Goal: Use online tool/utility: Utilize a website feature to perform a specific function

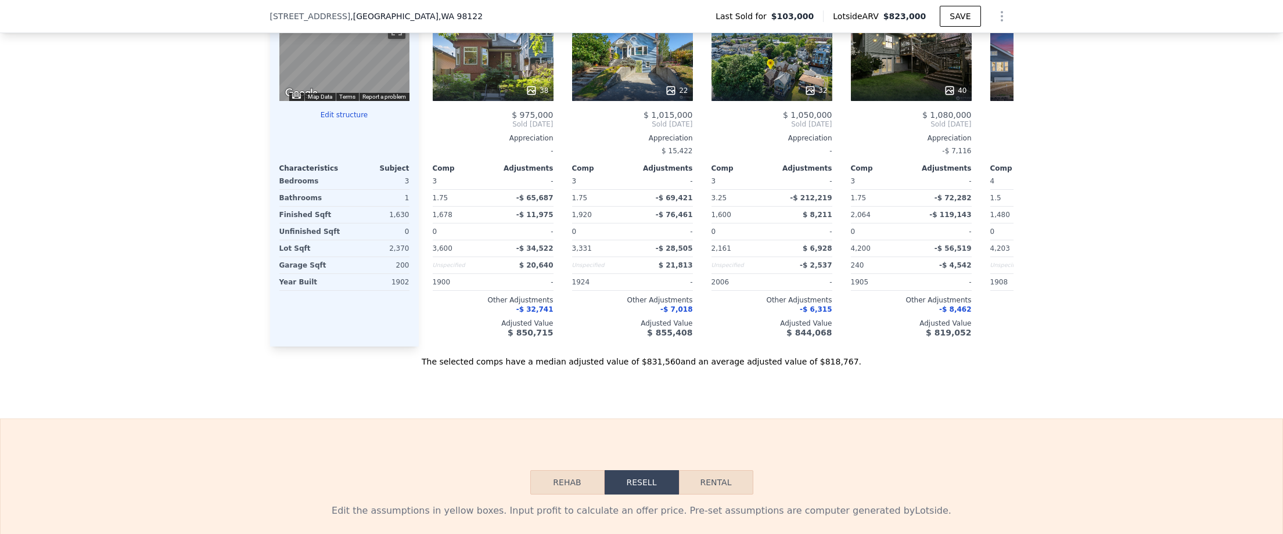
scroll to position [1595, 0]
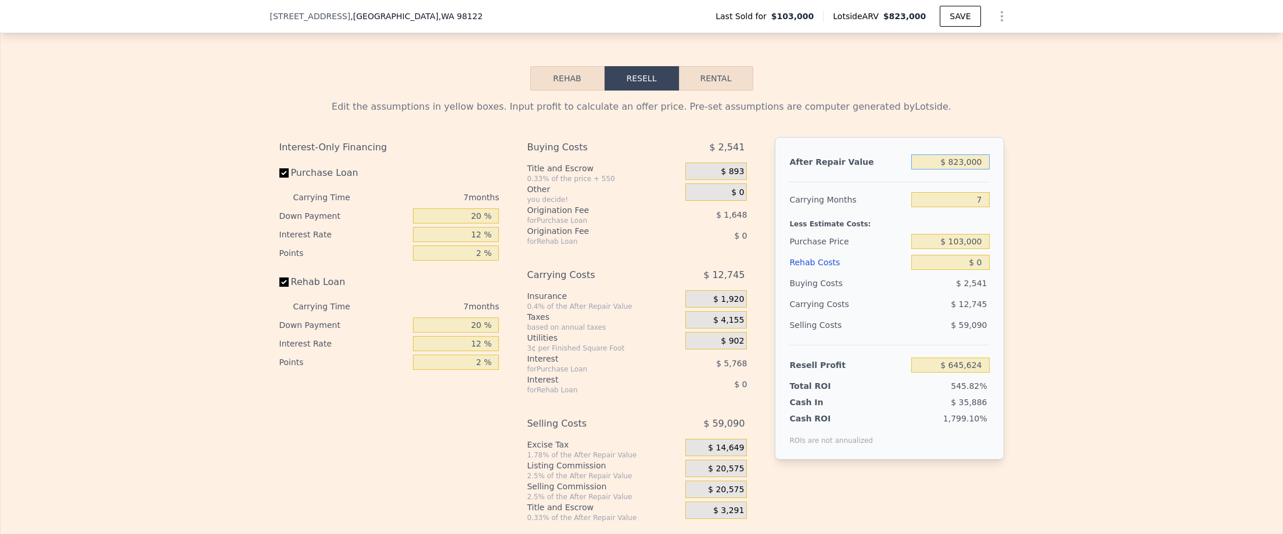
click at [959, 170] on input "$ 823,000" at bounding box center [950, 161] width 78 height 15
drag, startPoint x: 958, startPoint y: 183, endPoint x: 961, endPoint y: 189, distance: 7.0
click at [957, 170] on input "$ 823,000" at bounding box center [950, 161] width 78 height 15
type input "$ 7"
type input "-$ 116,909"
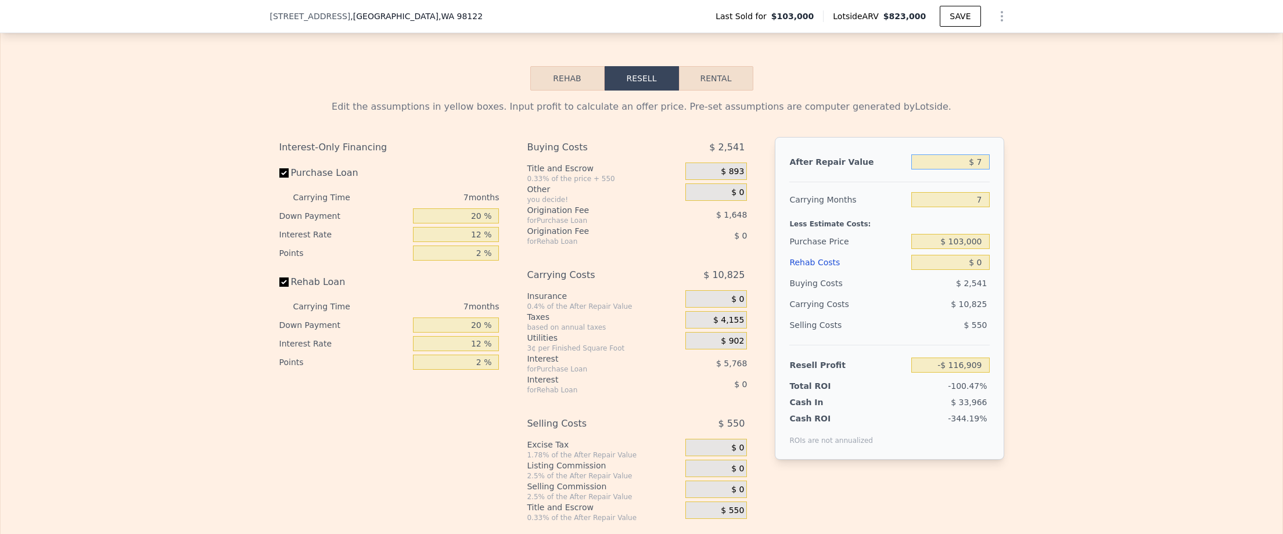
type input "$ 70"
type input "-$ 116,851"
type input "$ 700"
type input "-$ 116,268"
type input "$ 7,000"
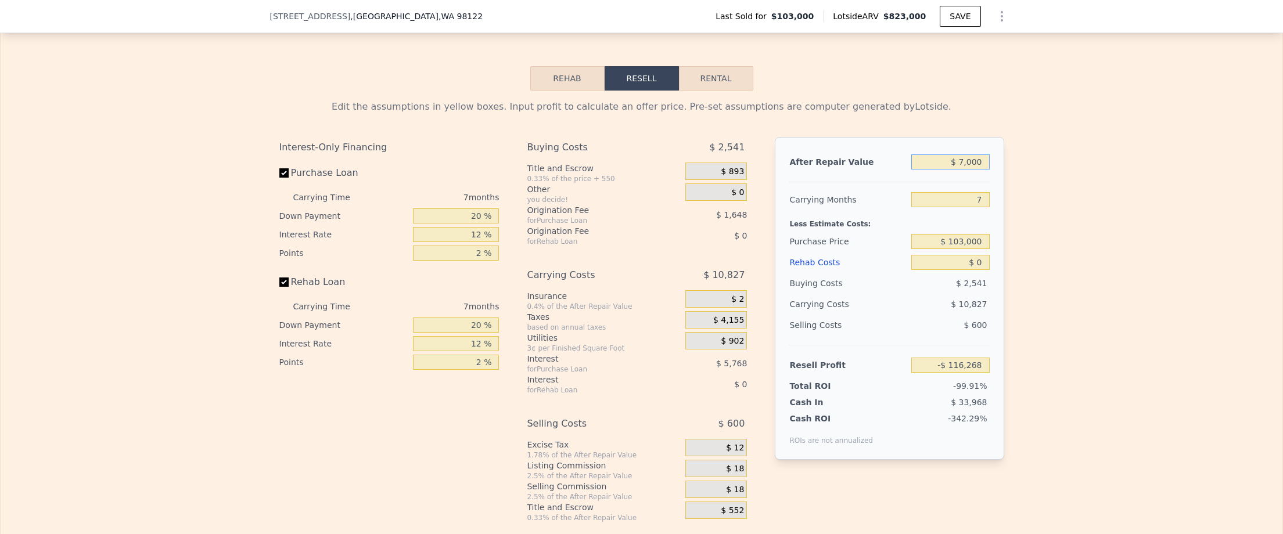
type input "-$ 110,430"
type input "$ 70,000"
type input "-$ 52,058"
type input "$ 700,000"
type input "$ 531,660"
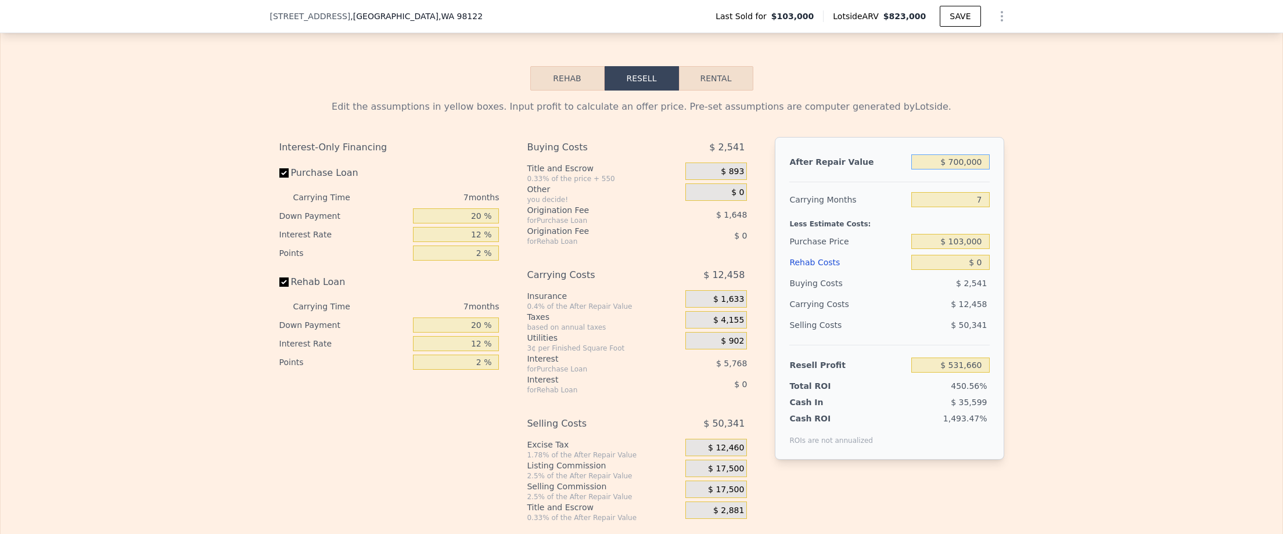
type input "$ 700,000"
type input "2"
type input "$ 540,558"
type input "2"
type input "$ 620,000"
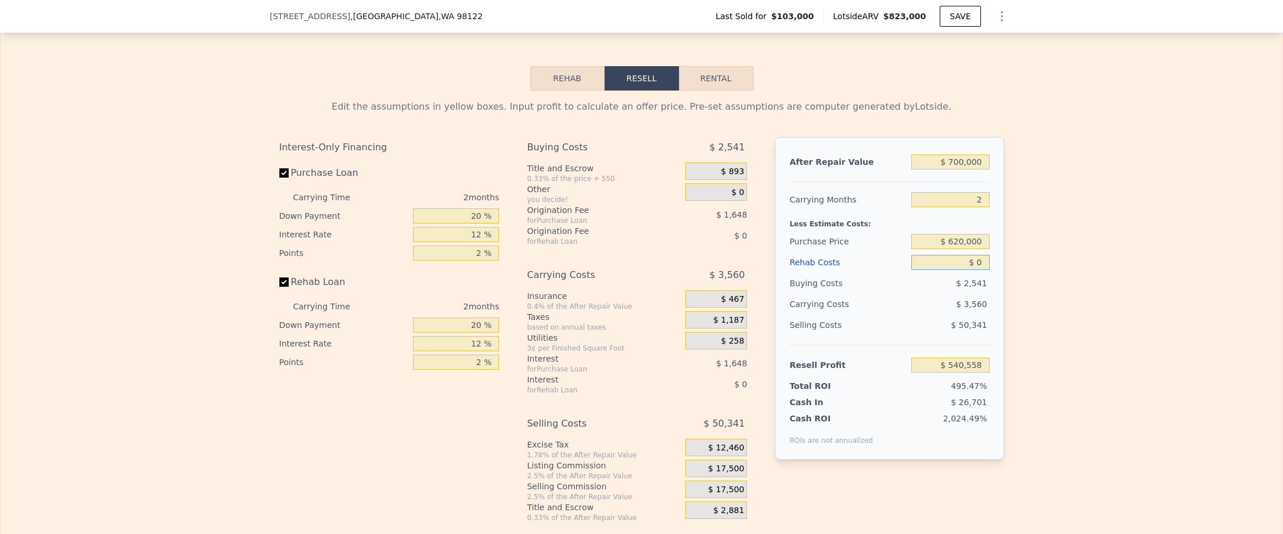
type input "$ 5,292"
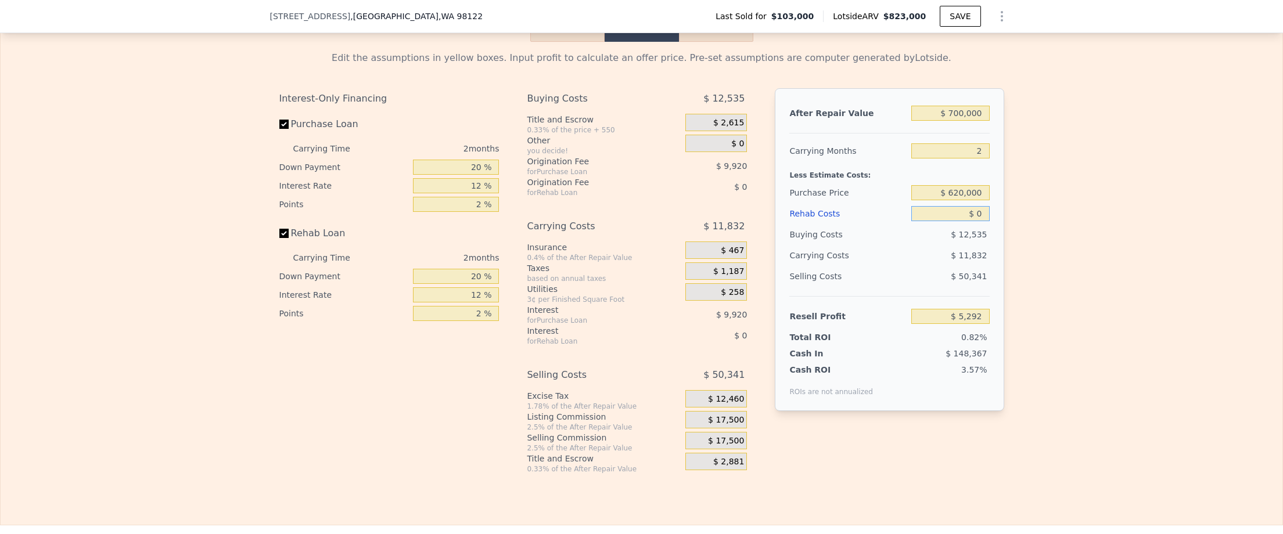
scroll to position [1669, 0]
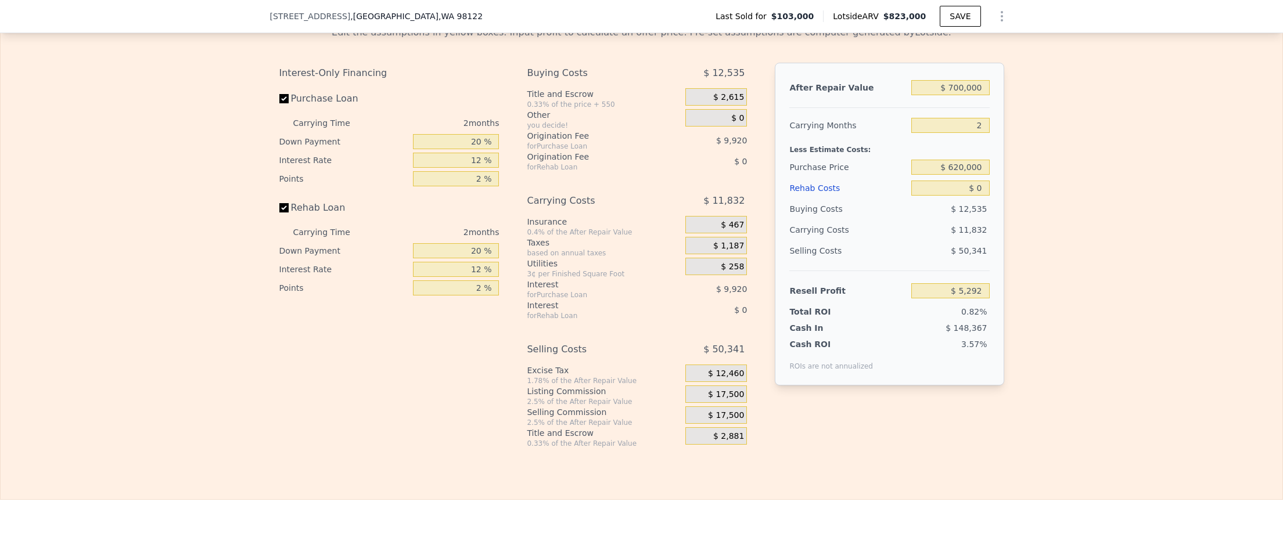
click at [729, 400] on span "$ 17,500" at bounding box center [726, 395] width 36 height 10
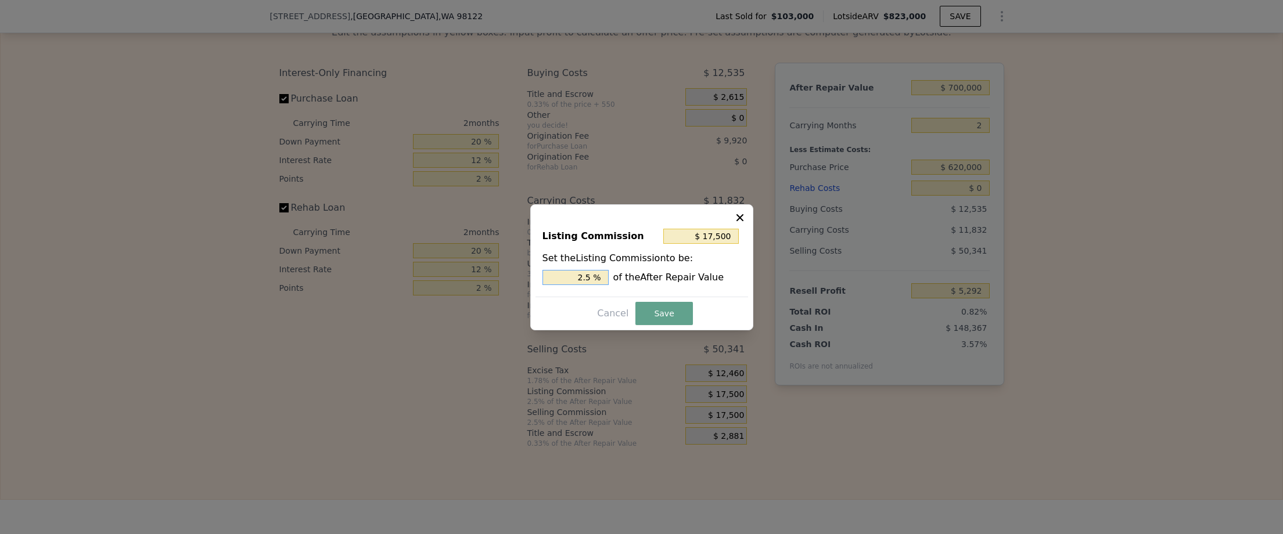
drag, startPoint x: 575, startPoint y: 272, endPoint x: 611, endPoint y: 277, distance: 36.4
click at [611, 277] on div "2.5 % of the After Repair Value" at bounding box center [641, 277] width 199 height 15
type input "$ 0"
type input "0 %"
click at [644, 309] on button "Save" at bounding box center [663, 313] width 57 height 23
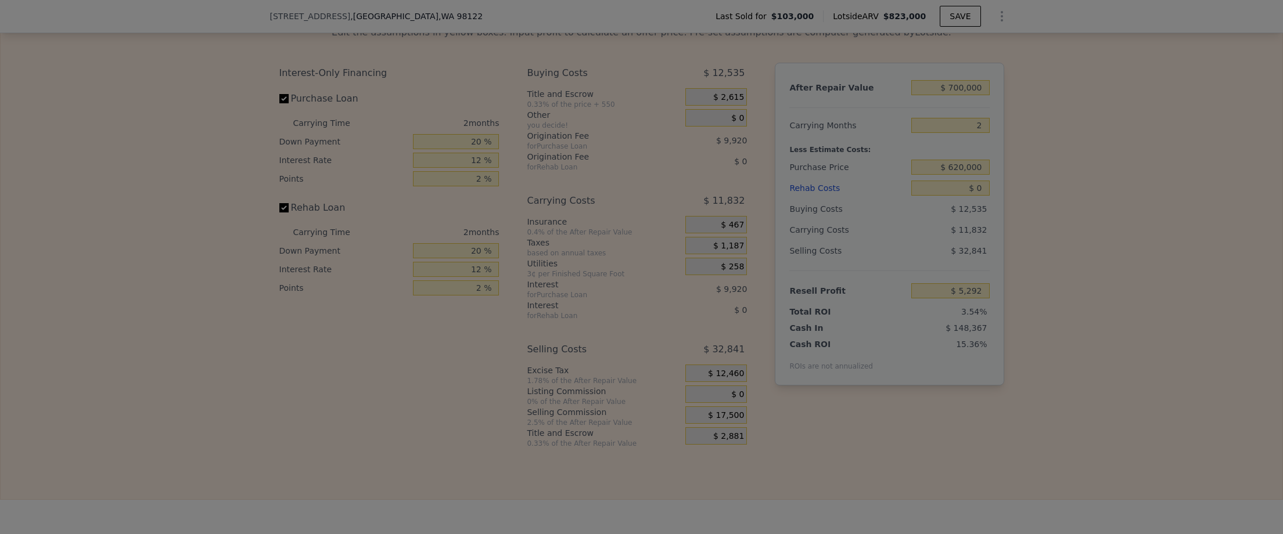
type input "$ 22,792"
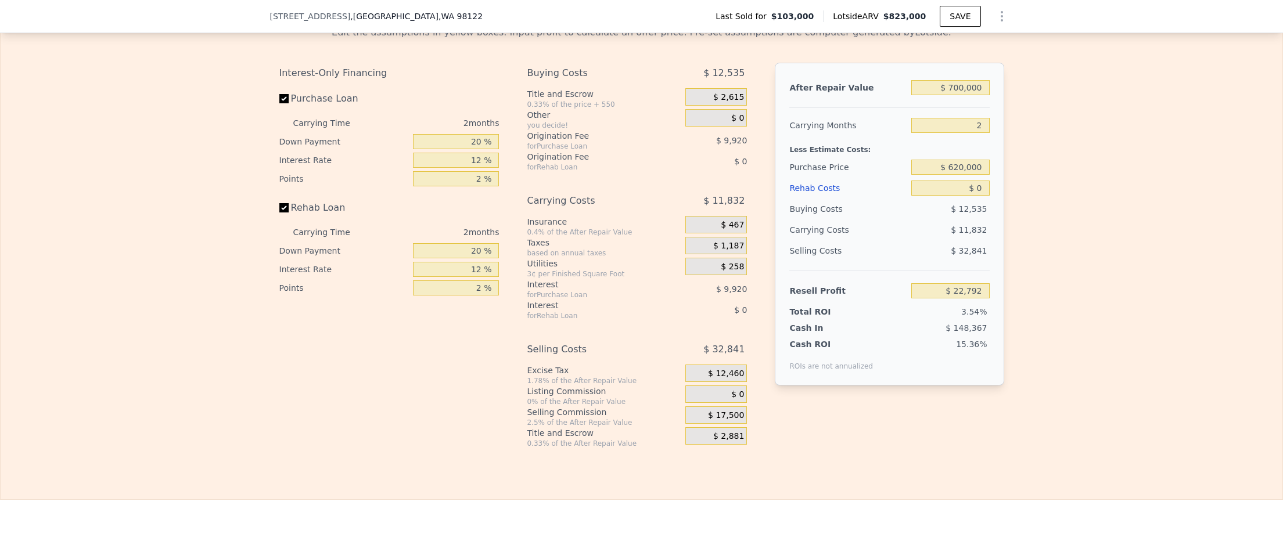
click at [707, 424] on div "$ 17,500" at bounding box center [716, 414] width 62 height 17
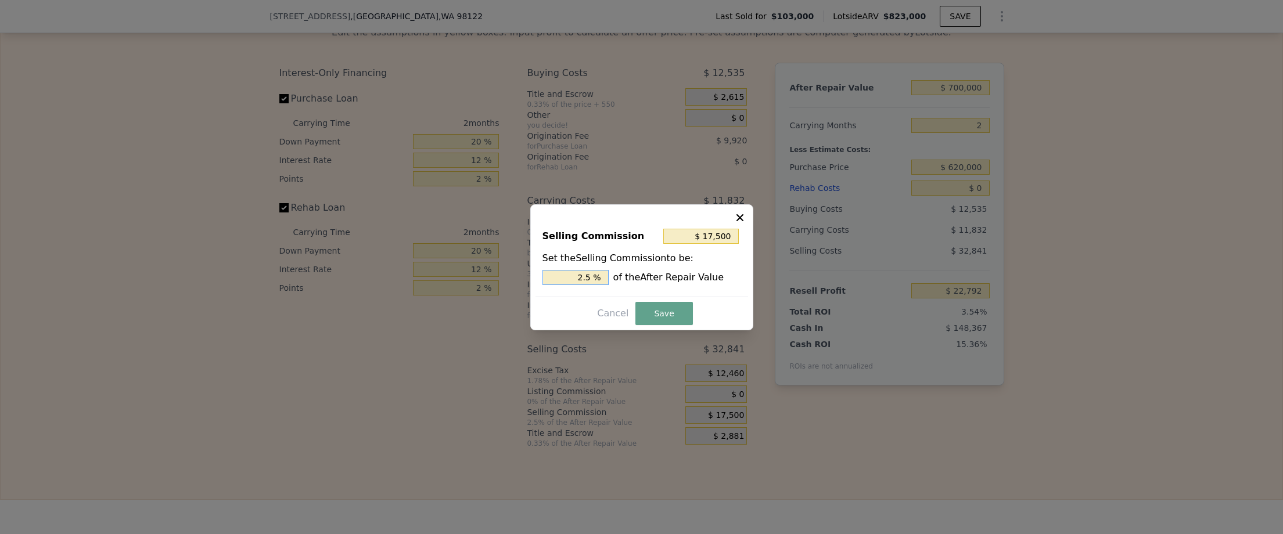
drag, startPoint x: 575, startPoint y: 275, endPoint x: 625, endPoint y: 273, distance: 49.4
click at [624, 273] on div "2.5 % of the After Repair Value" at bounding box center [641, 277] width 199 height 15
type input "$ 0"
type input "0 %"
click at [657, 307] on button "Save" at bounding box center [663, 313] width 57 height 23
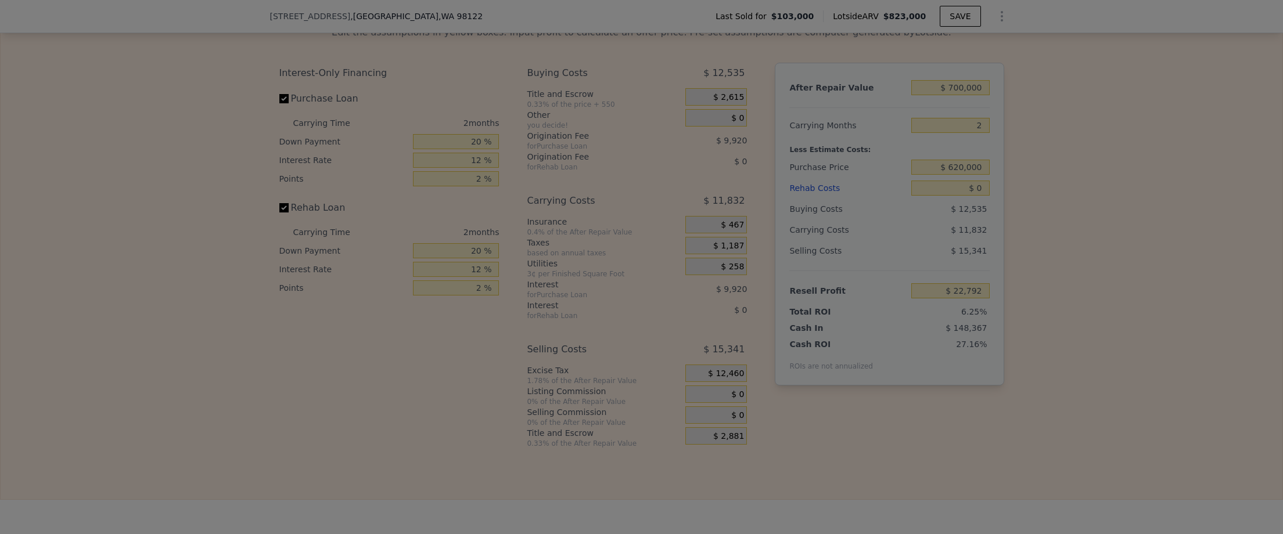
type input "$ 40,292"
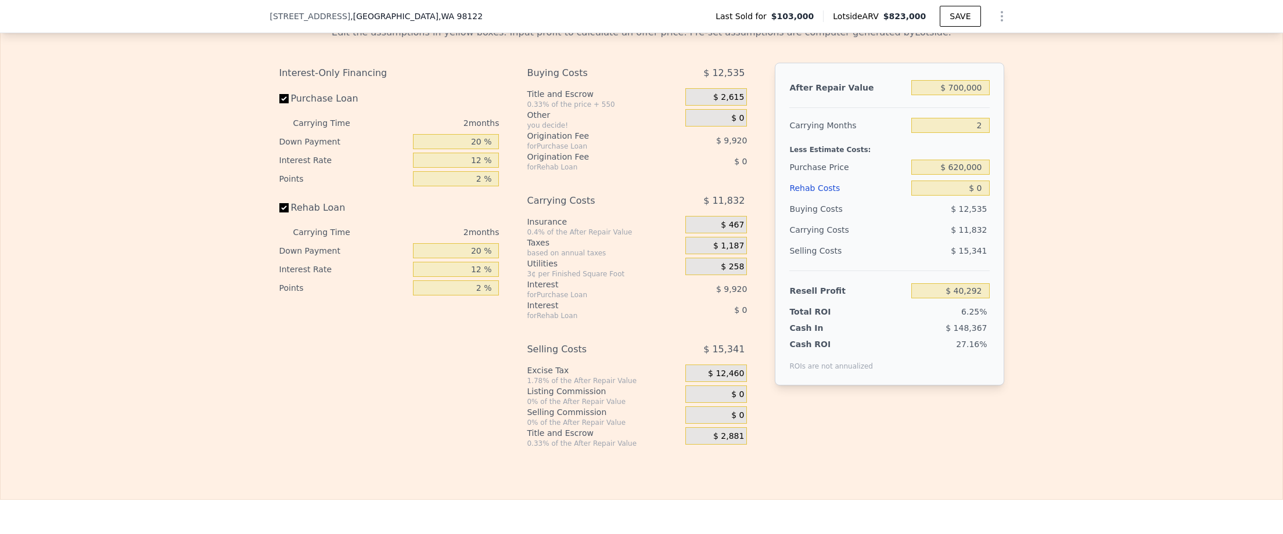
click at [721, 403] on div "$ 0" at bounding box center [716, 394] width 62 height 17
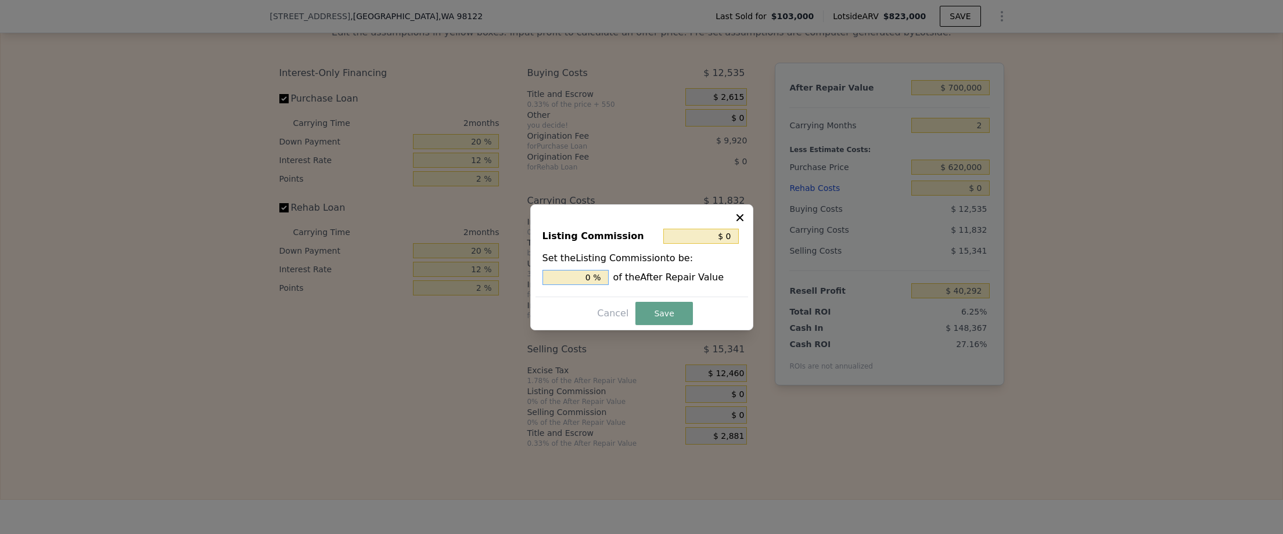
drag, startPoint x: 580, startPoint y: 279, endPoint x: 597, endPoint y: 279, distance: 16.8
click at [597, 279] on input "0 %" at bounding box center [575, 277] width 66 height 15
click at [720, 242] on input "$ 0" at bounding box center [700, 236] width 75 height 15
click at [721, 242] on input "$ 0" at bounding box center [700, 236] width 75 height 15
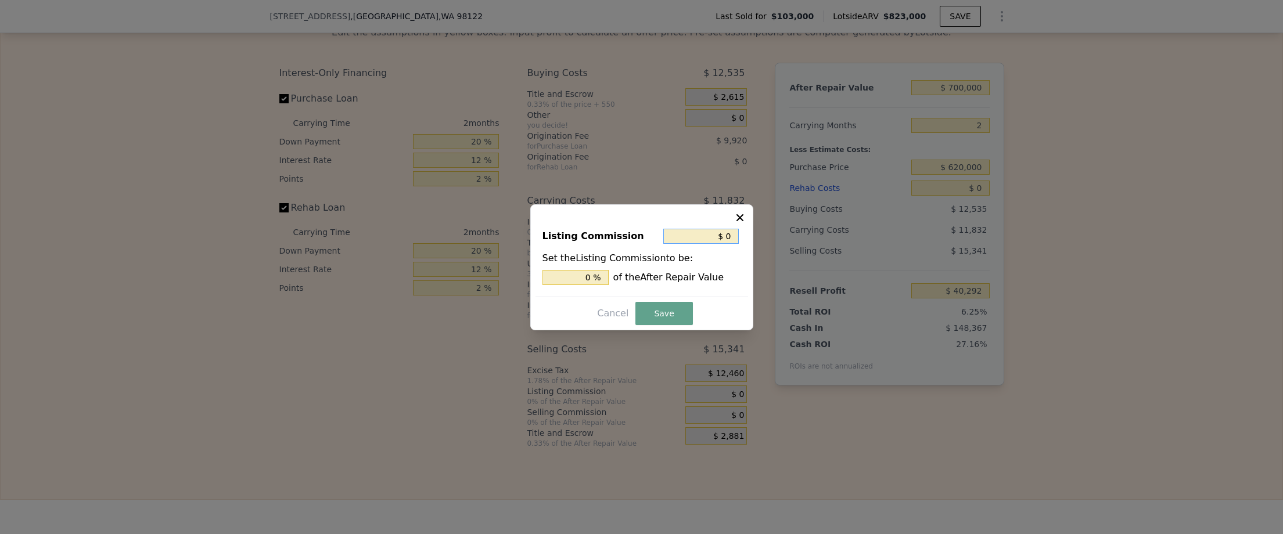
type input "$ 1"
type input "0.000 %"
type input "$ 18"
type input "0.003 %"
type input "$ 180"
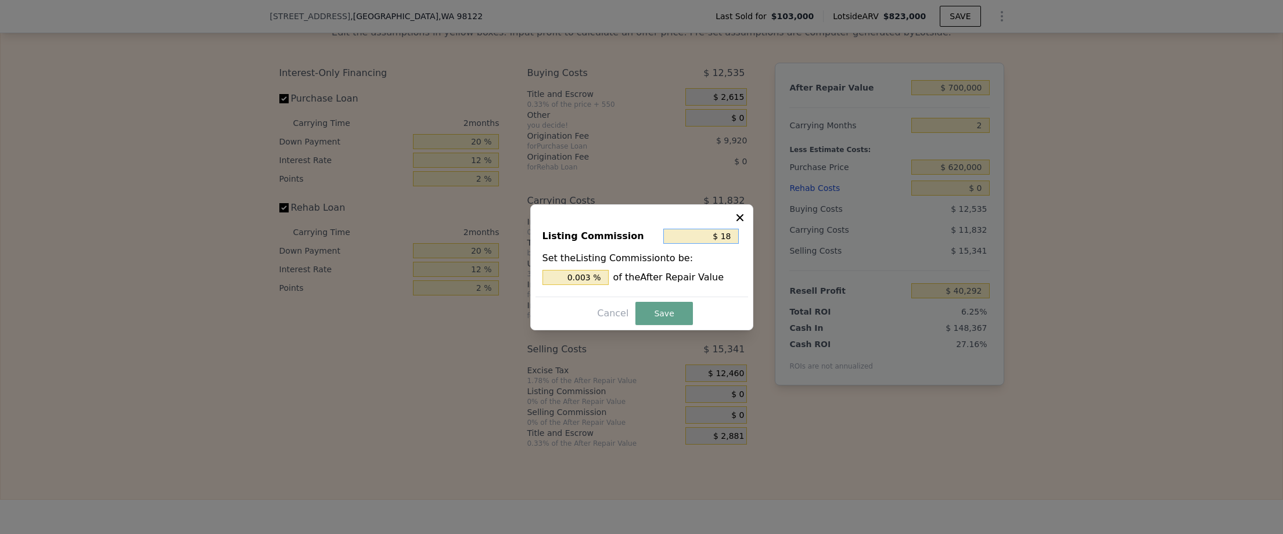
type input "0.026 %"
type input "$ 1,800"
type input "0.257 %"
type input "$ 18,000"
type input "2.571 %"
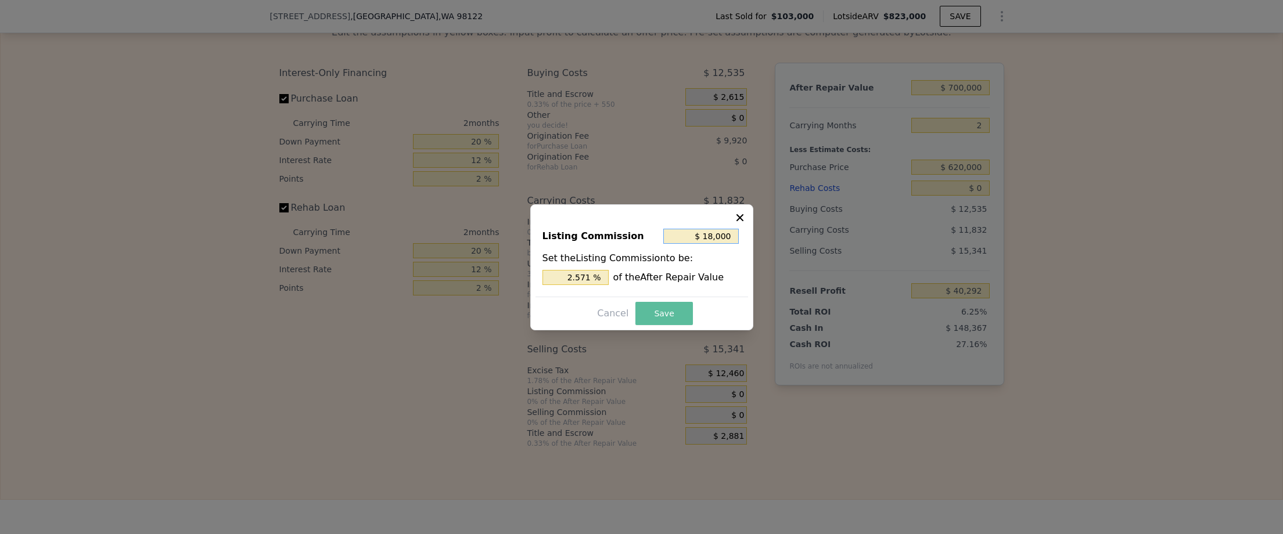
type input "$ 18,000"
click at [671, 313] on button "Save" at bounding box center [663, 313] width 57 height 23
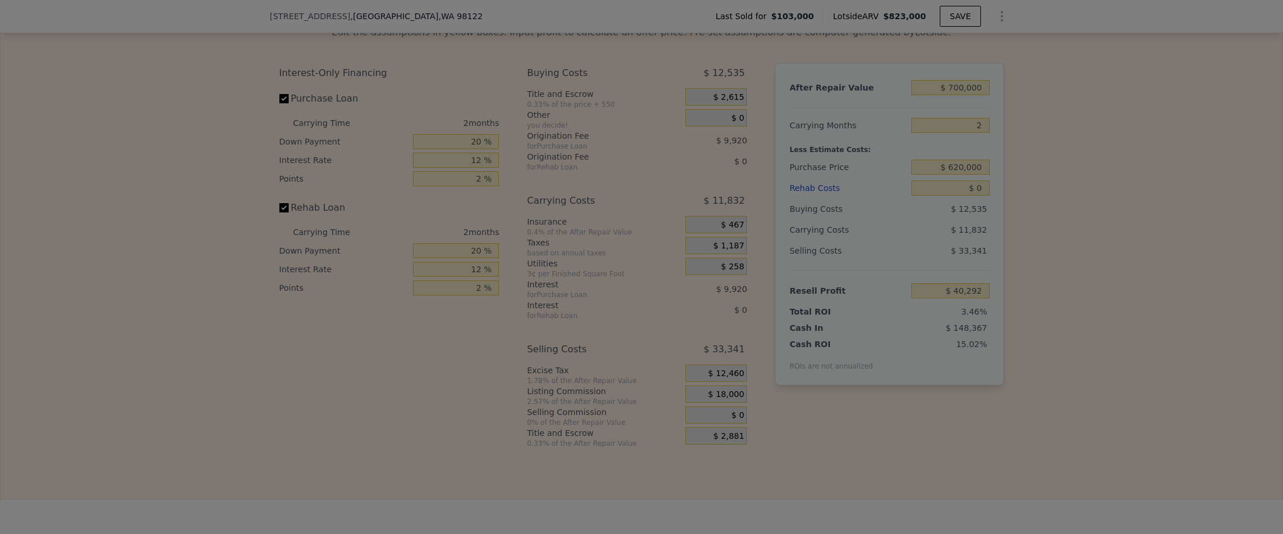
type input "$ 22,292"
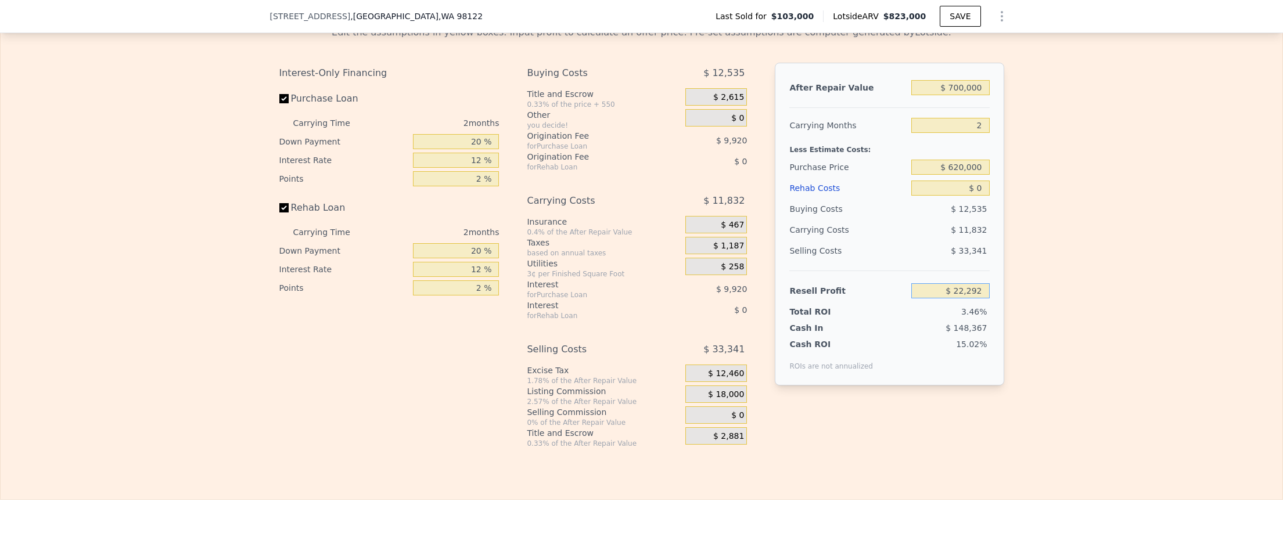
click at [964, 298] on input "$ 22,292" at bounding box center [950, 290] width 78 height 15
click at [726, 400] on span "$ 18,000" at bounding box center [726, 395] width 36 height 10
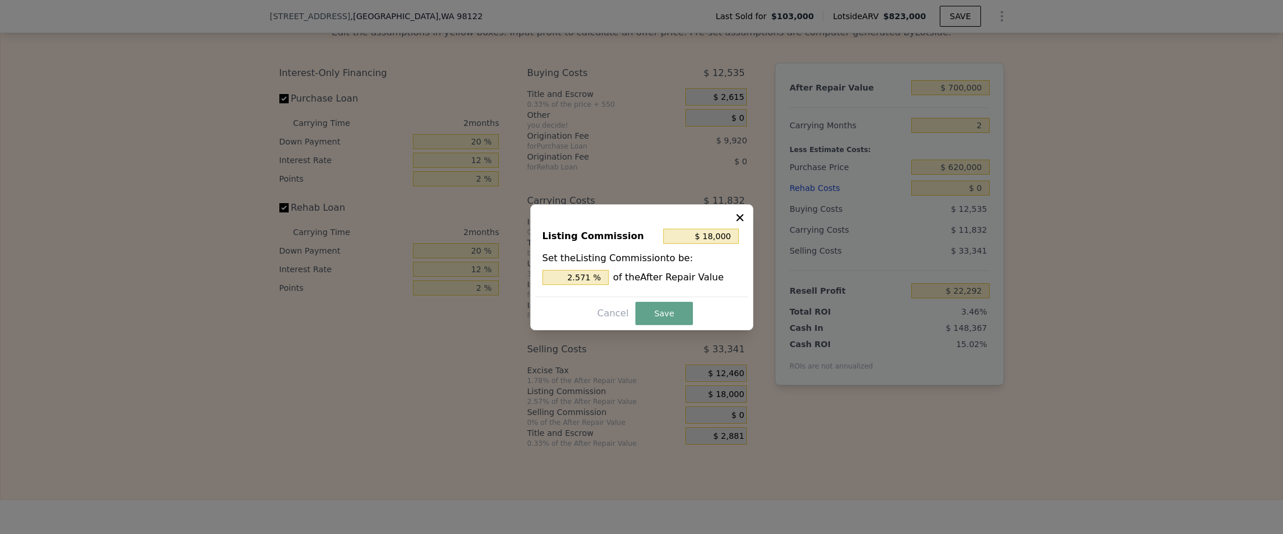
click at [726, 413] on div at bounding box center [641, 267] width 1283 height 534
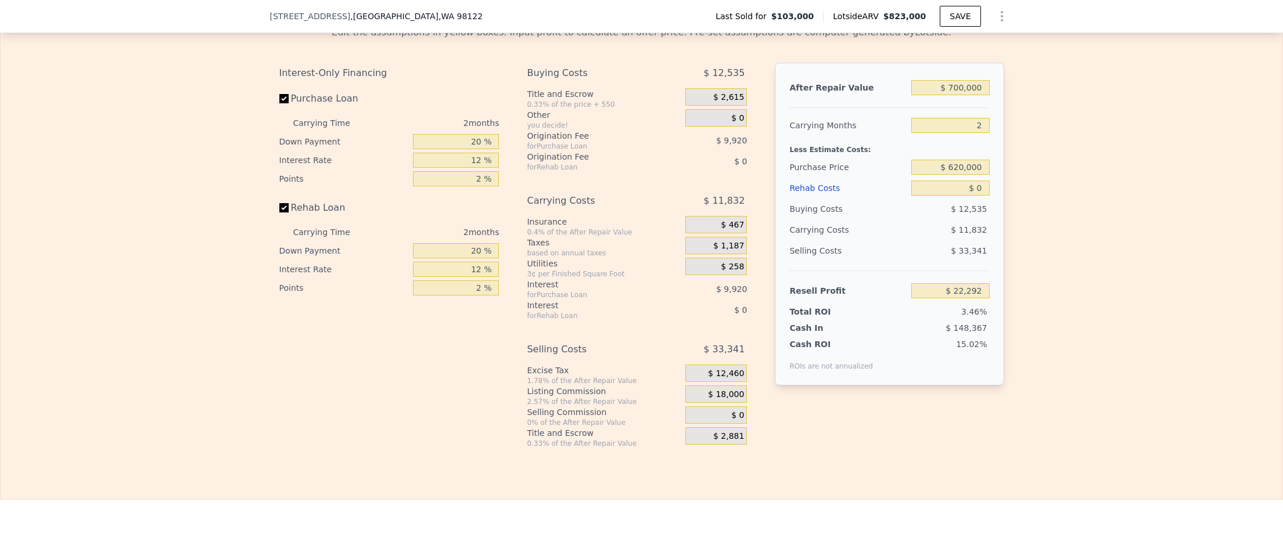
click at [710, 400] on span "$ 18,000" at bounding box center [726, 395] width 36 height 10
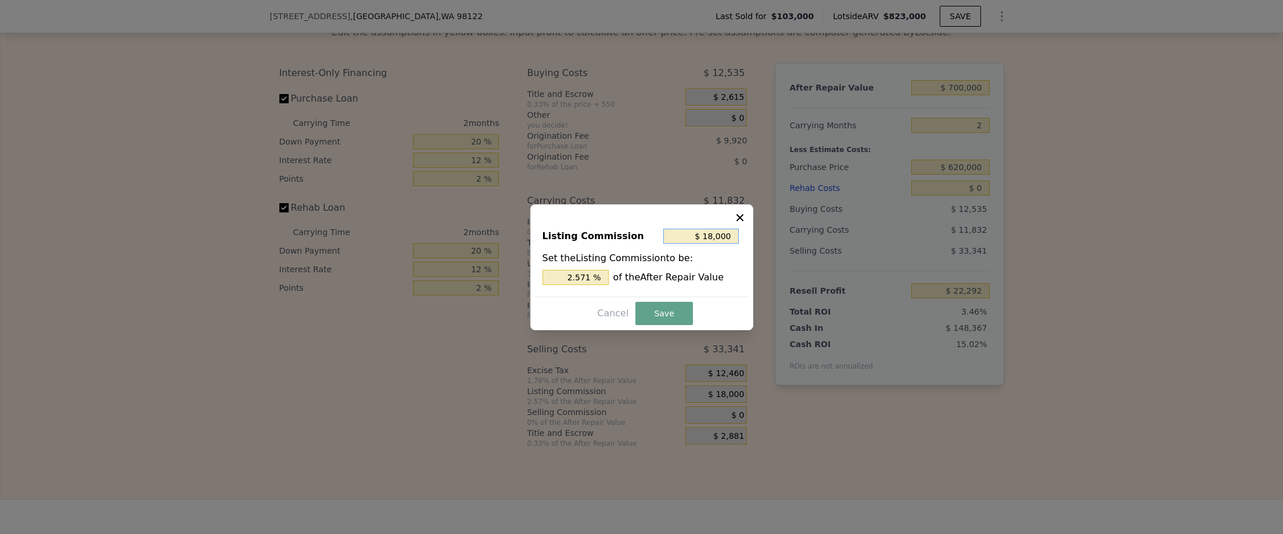
drag, startPoint x: 703, startPoint y: 233, endPoint x: 750, endPoint y: 236, distance: 47.1
click at [750, 238] on div "Listing Commission $ 18,000 Set the Listing Commission to be: 2.571 % of the Af…" at bounding box center [641, 267] width 223 height 126
type input "$ 0"
type input "0 %"
type input "$ 0"
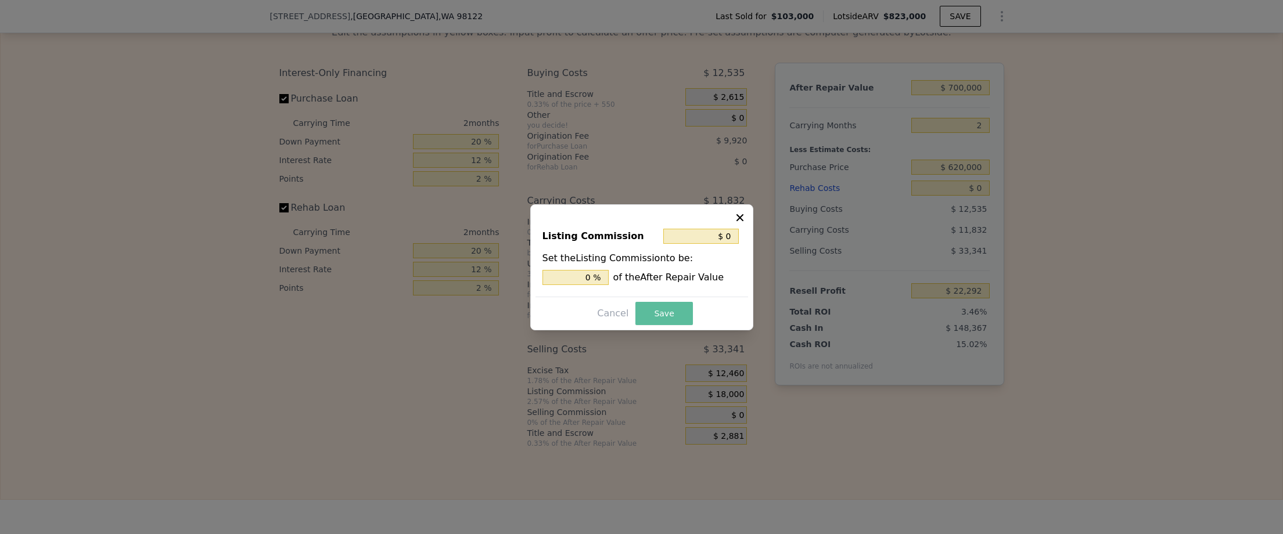
click at [672, 312] on button "Save" at bounding box center [663, 313] width 57 height 23
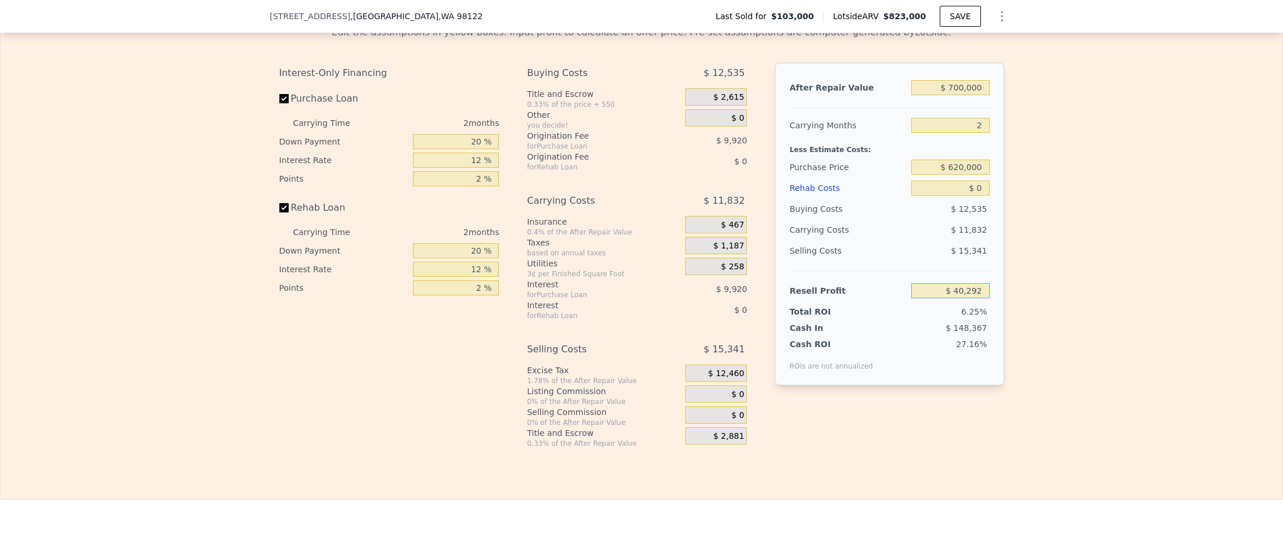
click at [952, 298] on input "$ 40,292" at bounding box center [950, 290] width 78 height 15
type input "$ 50,000"
drag, startPoint x: 936, startPoint y: 189, endPoint x: 988, endPoint y: 188, distance: 51.7
click at [988, 188] on div "After Repair Value $ 700,000 Carrying Months 2 Less Estimate Costs: Purchase Pr…" at bounding box center [889, 224] width 229 height 323
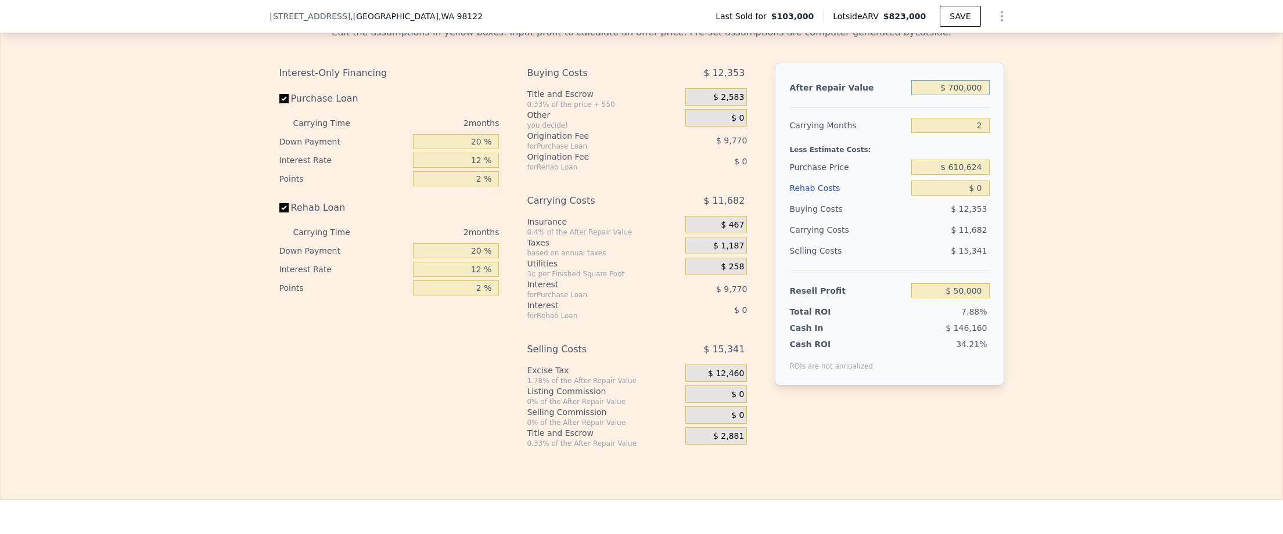
drag, startPoint x: 943, startPoint y: 110, endPoint x: 977, endPoint y: 109, distance: 33.7
click at [977, 95] on input "$ 700,000" at bounding box center [950, 87] width 78 height 15
drag, startPoint x: 939, startPoint y: 102, endPoint x: 978, endPoint y: 118, distance: 41.6
click at [980, 95] on input "$ 700,000" at bounding box center [950, 87] width 78 height 15
click at [974, 175] on input "$ 610,624" at bounding box center [950, 167] width 78 height 15
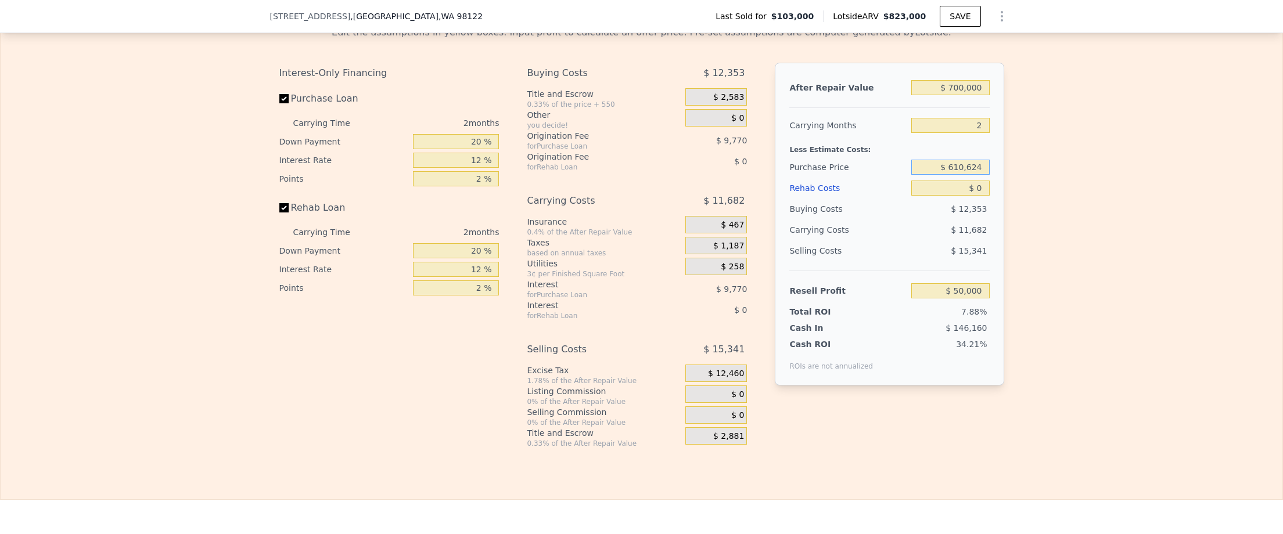
click at [974, 175] on input "$ 610,624" at bounding box center [950, 167] width 78 height 15
type input "$ 650,000"
type input "$ 9,232"
click at [964, 95] on input "$ 700,000" at bounding box center [950, 87] width 78 height 15
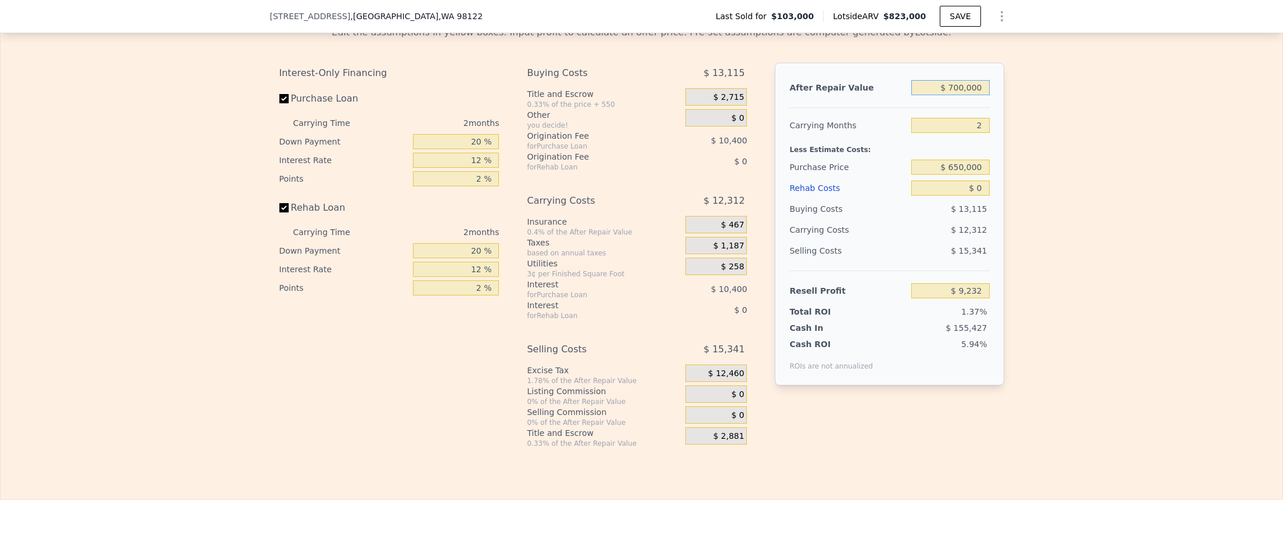
type input "$ 7"
type input "-$ 675,503"
type input "$ 74"
type input "-$ 675,437"
type input "$ 740"
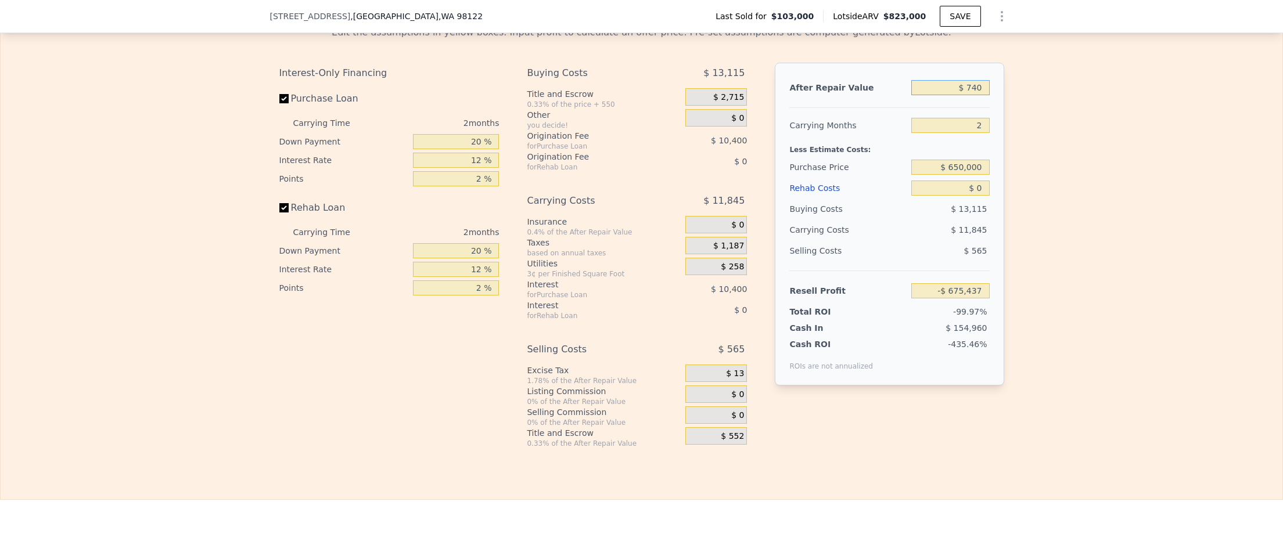
type input "-$ 674,785"
type input "$ 7,400"
type input "-$ 668,272"
type input "$ 74,000"
type input "-$ 603,122"
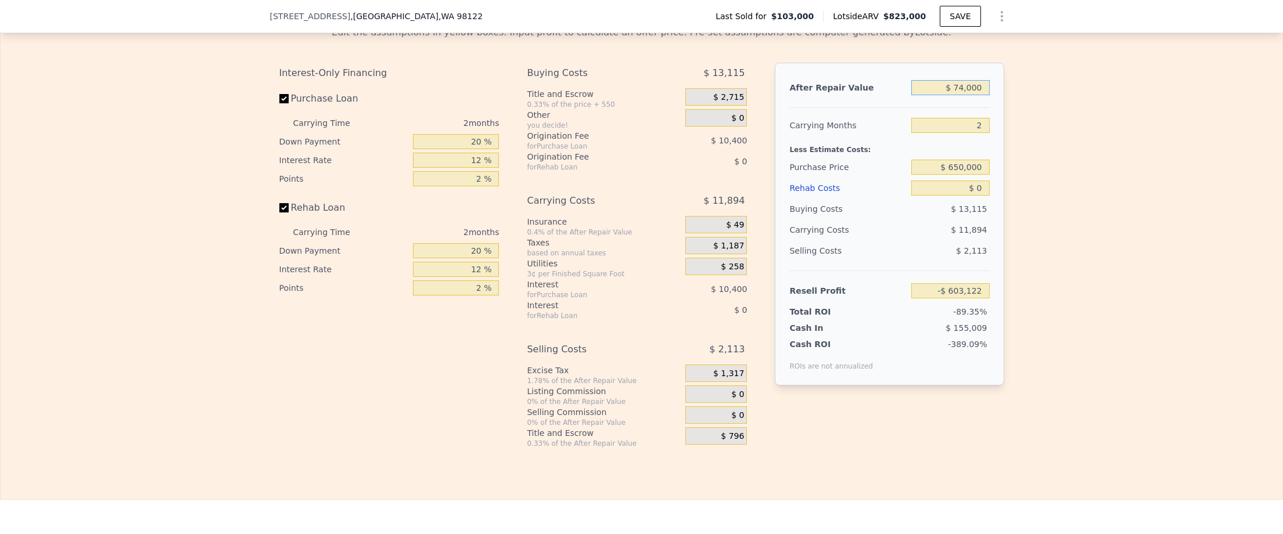
type input "$ 740,000"
type input "$ 48,361"
type input "$ 7"
type input "-$ 675,503"
type input "$ 74"
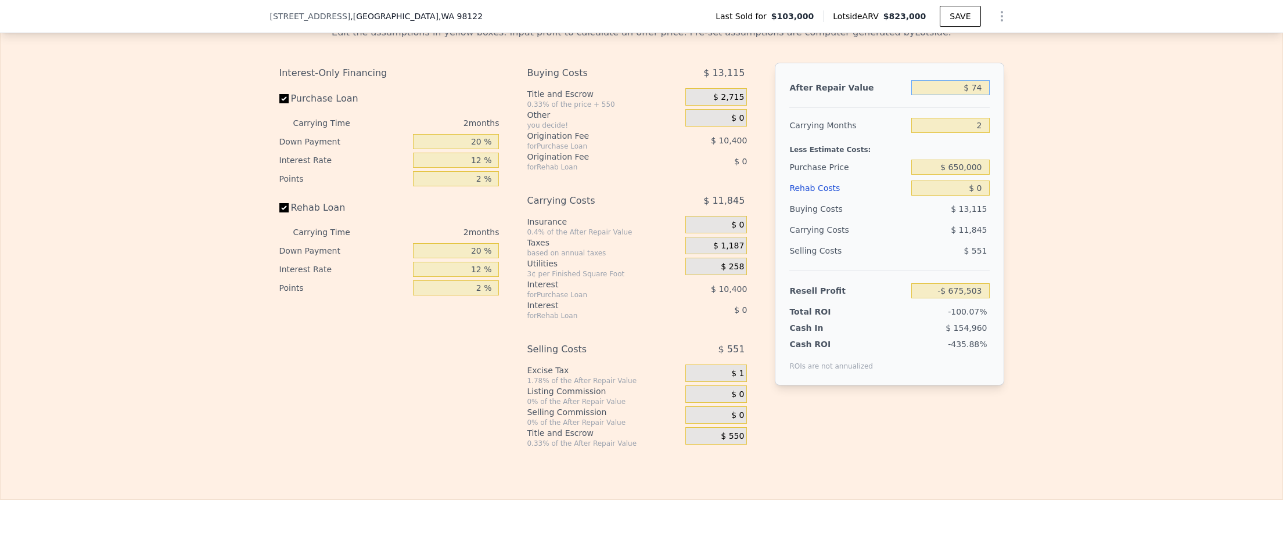
type input "-$ 675,437"
type input "$ 7,400"
type input "-$ 668,272"
type input "$ 74,000"
type input "-$ 603,122"
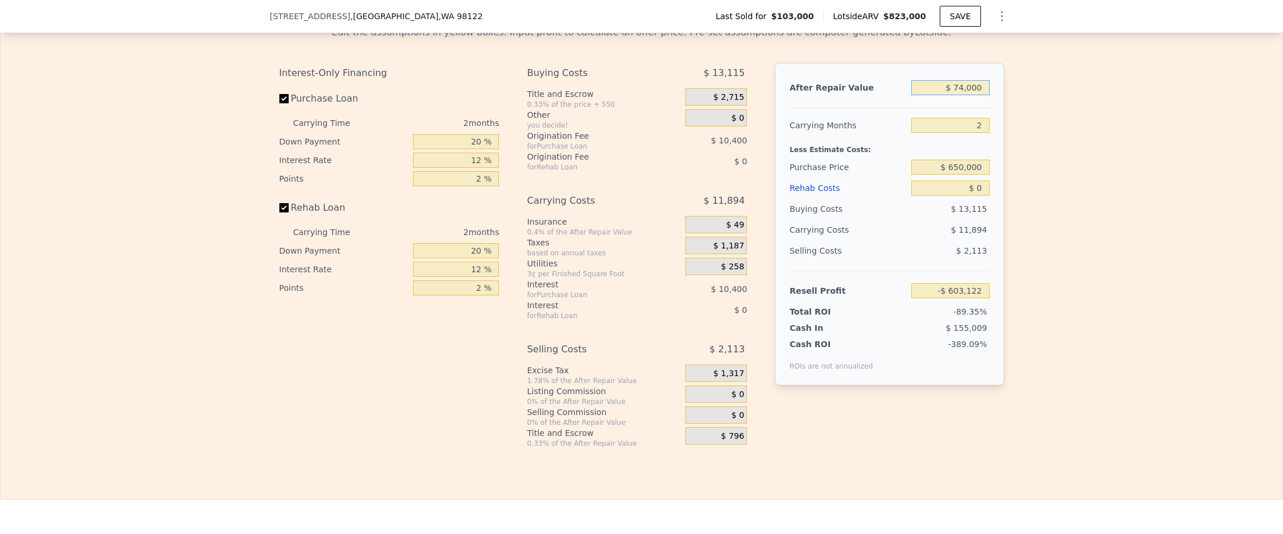
type input "$ 740,000"
type input "$ 48,361"
type input "$ 823,000"
type input "7"
type input "$ 645,624"
